Goal: Book appointment/travel/reservation

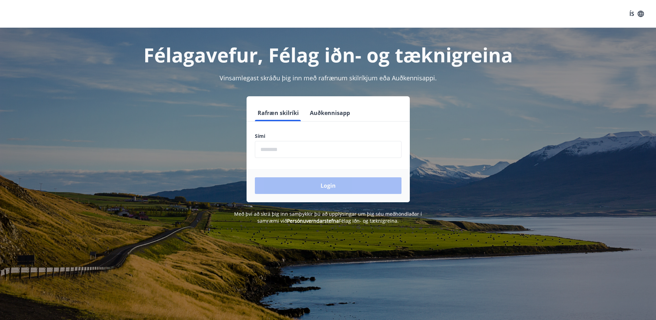
click at [273, 150] on input "phone" at bounding box center [328, 149] width 147 height 17
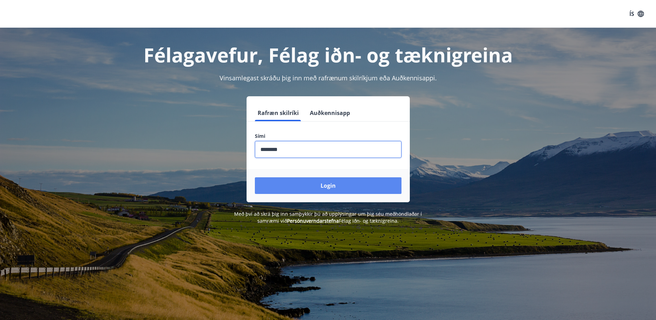
click at [343, 186] on button "Login" at bounding box center [328, 185] width 147 height 17
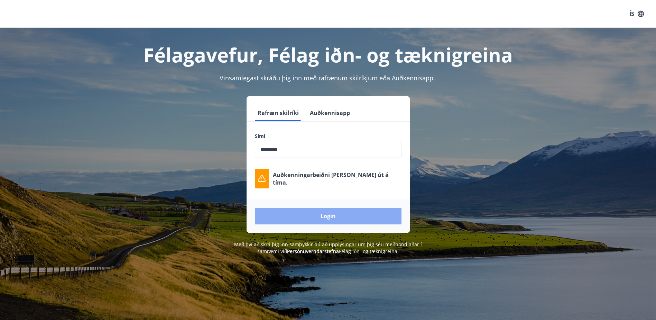
click at [315, 217] on button "Login" at bounding box center [328, 216] width 147 height 17
click at [308, 216] on button "Login" at bounding box center [328, 216] width 147 height 17
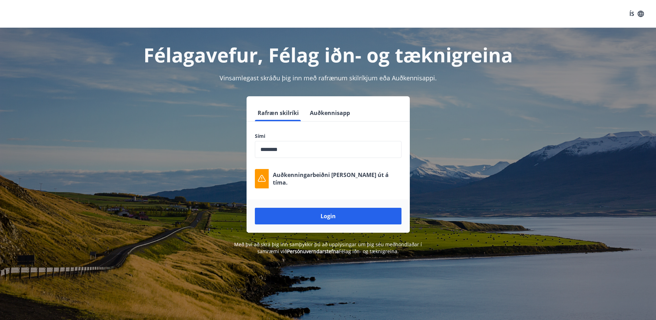
scroll to position [86, 0]
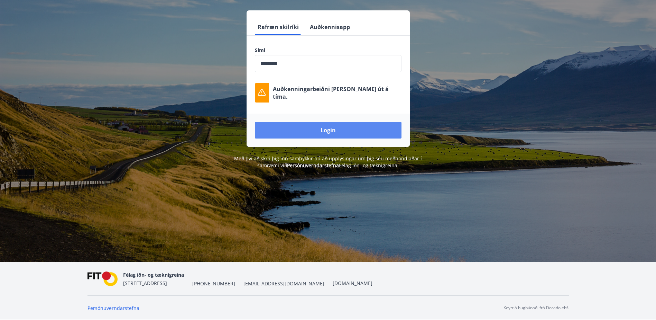
click at [328, 131] on button "Login" at bounding box center [328, 130] width 147 height 17
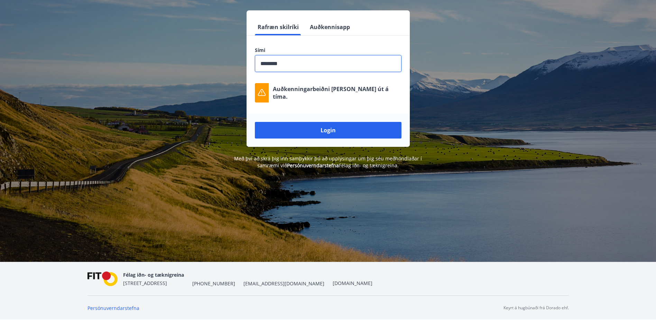
drag, startPoint x: 287, startPoint y: 63, endPoint x: 200, endPoint y: 66, distance: 87.6
click at [200, 66] on div "Rafræn skilríki Auðkennisapp Sími ​ Auðkenningarbeiðni [PERSON_NAME] út á tíma.…" at bounding box center [329, 78] width 482 height 136
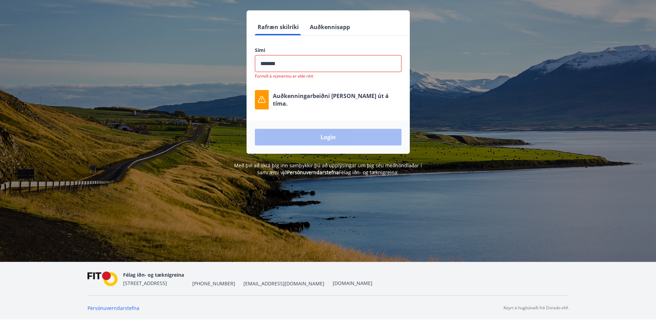
type input "********"
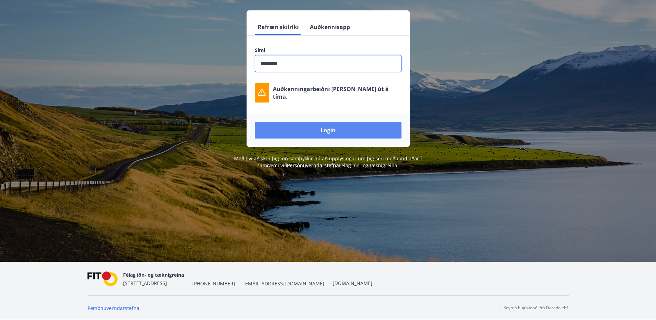
click at [331, 129] on button "Login" at bounding box center [328, 130] width 147 height 17
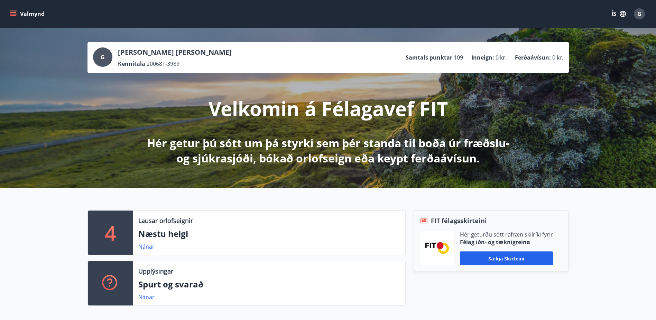
click at [8, 15] on div "Valmynd ÍS G" at bounding box center [328, 14] width 656 height 28
click at [12, 17] on icon "menu" at bounding box center [13, 13] width 7 height 7
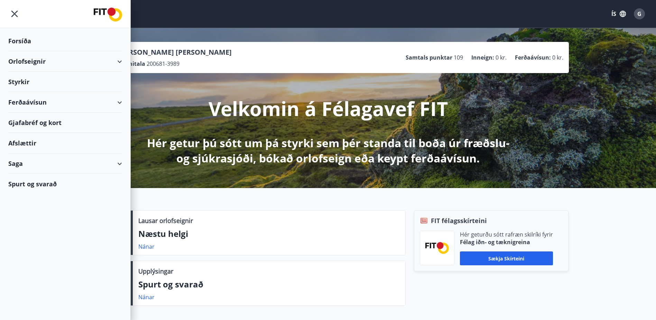
click at [119, 62] on div "Orlofseignir" at bounding box center [65, 61] width 114 height 20
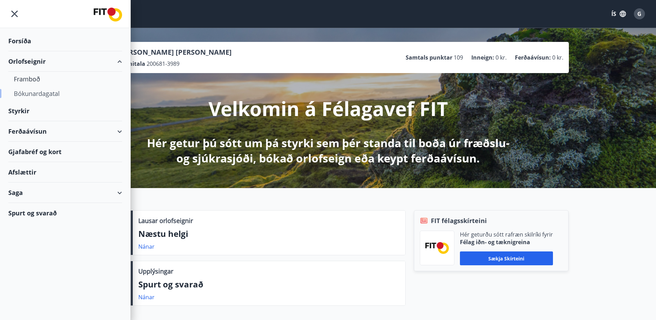
click at [43, 96] on div "Bókunardagatal" at bounding box center [65, 93] width 103 height 15
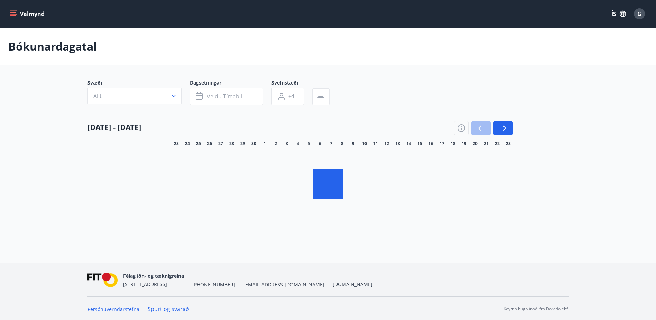
click at [172, 95] on icon "button" at bounding box center [173, 95] width 7 height 7
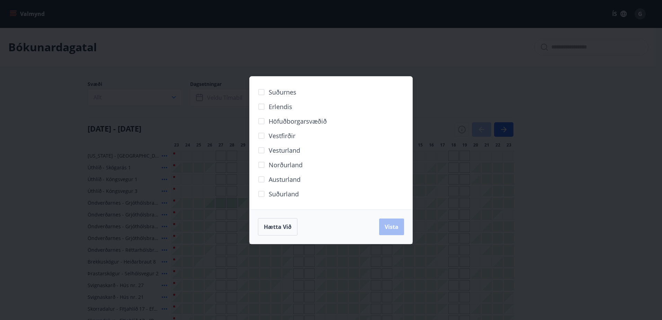
click at [274, 166] on span "Norðurland" at bounding box center [285, 164] width 34 height 9
click at [394, 230] on span "Vista" at bounding box center [391, 227] width 14 height 8
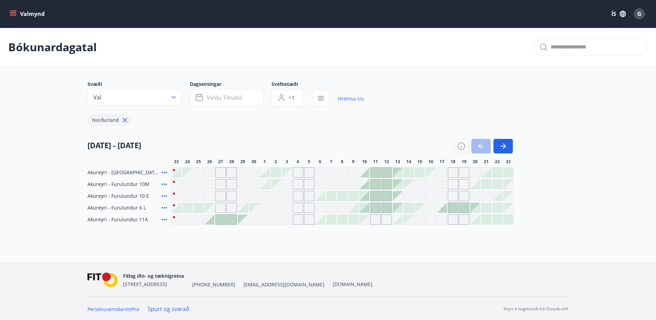
click at [298, 175] on div "Gráir dagar eru ekki bókanlegir" at bounding box center [298, 172] width 10 height 10
click at [301, 183] on div "Gráir dagar eru ekki bókanlegir" at bounding box center [298, 184] width 10 height 10
click at [298, 195] on div "Gráir dagar eru ekki bókanlegir" at bounding box center [298, 196] width 10 height 10
click at [298, 212] on div "Gráir dagar eru ekki bókanlegir" at bounding box center [298, 207] width 10 height 10
drag, startPoint x: 624, startPoint y: 103, endPoint x: 588, endPoint y: 4, distance: 105.9
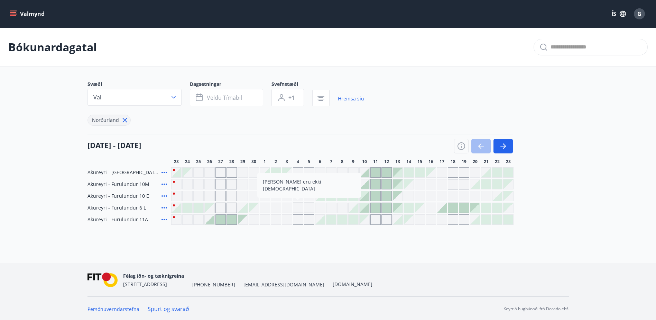
click at [624, 103] on main "Bókunardagatal Svæði Val Dagsetningar Veldu tímabil Svefnstæði +1 Hreinsa síu N…" at bounding box center [328, 126] width 656 height 197
